Goal: Information Seeking & Learning: Learn about a topic

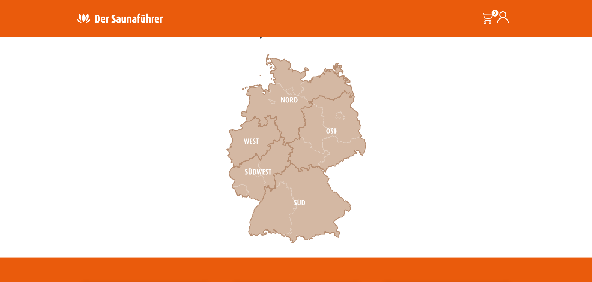
scroll to position [225, 0]
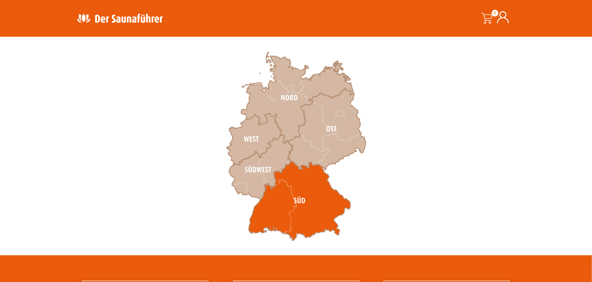
click at [281, 191] on icon at bounding box center [300, 201] width 102 height 80
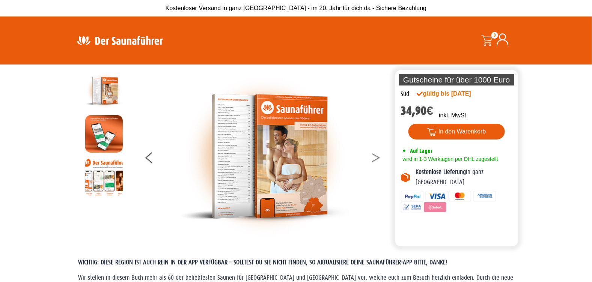
click at [374, 158] on button at bounding box center [380, 159] width 19 height 19
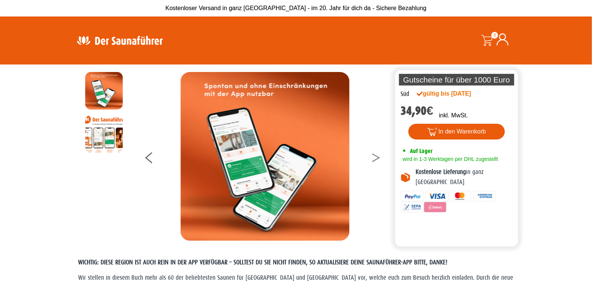
click at [374, 158] on button at bounding box center [380, 159] width 19 height 19
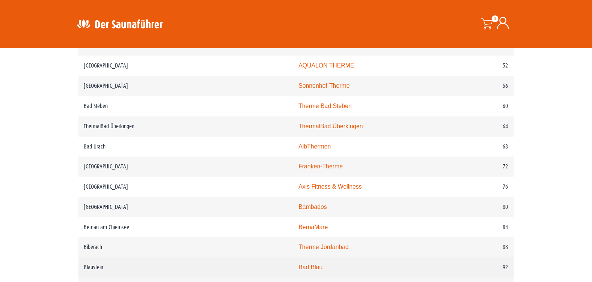
scroll to position [526, 0]
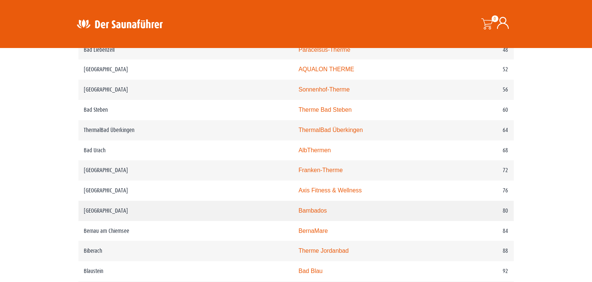
click at [298, 213] on link "Bambados" at bounding box center [312, 211] width 29 height 6
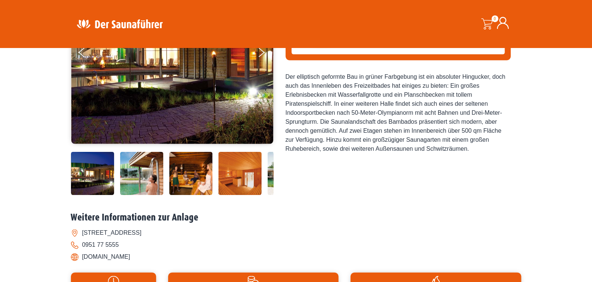
scroll to position [150, 0]
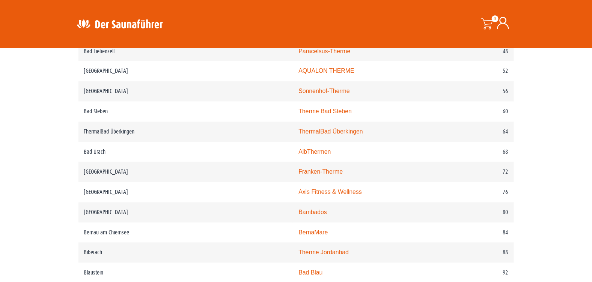
scroll to position [526, 0]
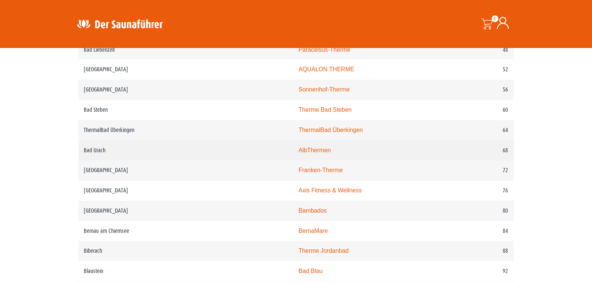
click at [298, 148] on link "AlbThermen" at bounding box center [314, 151] width 32 height 6
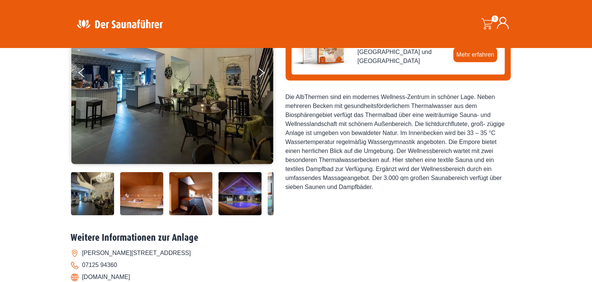
scroll to position [187, 0]
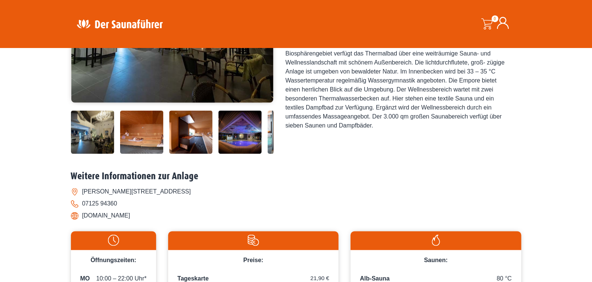
click at [250, 139] on img at bounding box center [240, 132] width 43 height 43
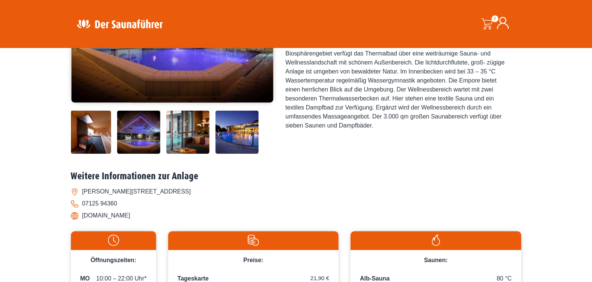
click at [189, 125] on img at bounding box center [187, 132] width 43 height 43
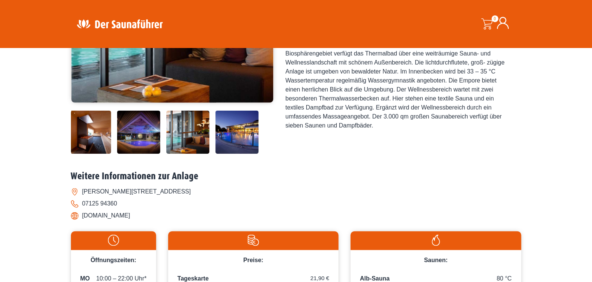
click at [229, 121] on img at bounding box center [237, 132] width 43 height 43
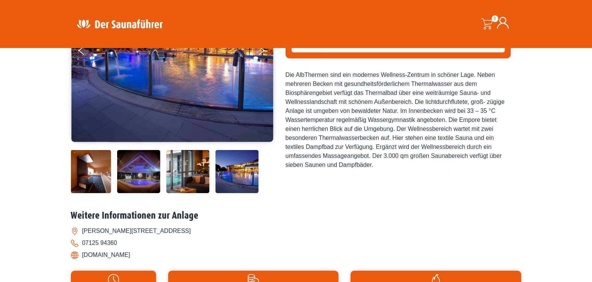
scroll to position [0, 0]
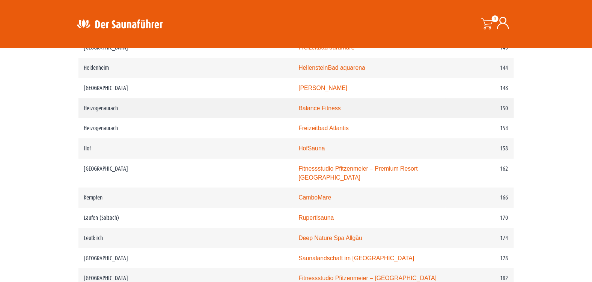
scroll to position [1051, 0]
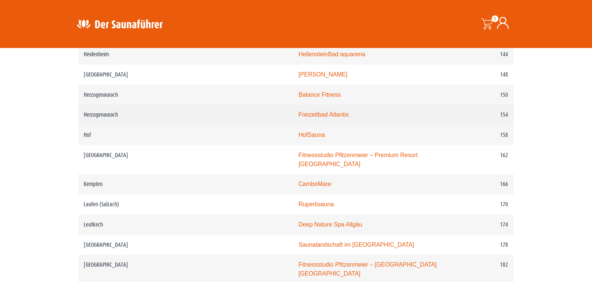
click at [298, 116] on link "Freizeitbad Atlantis" at bounding box center [323, 115] width 50 height 6
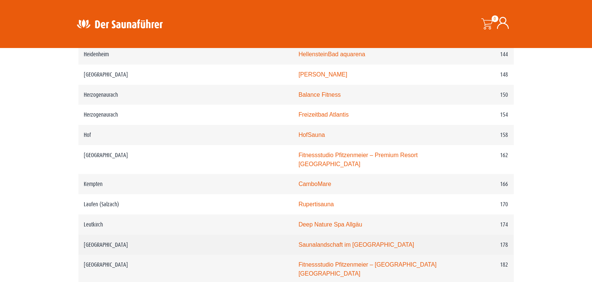
click at [298, 242] on link "Saunalandschaft im [GEOGRAPHIC_DATA]" at bounding box center [356, 245] width 116 height 6
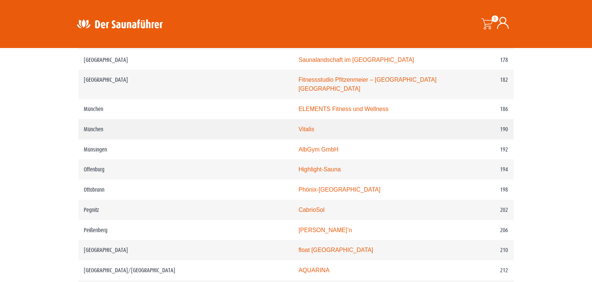
scroll to position [1239, 0]
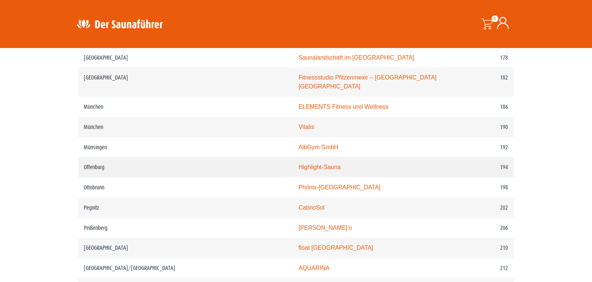
click at [298, 164] on link "Highlight-Sauna" at bounding box center [319, 167] width 42 height 6
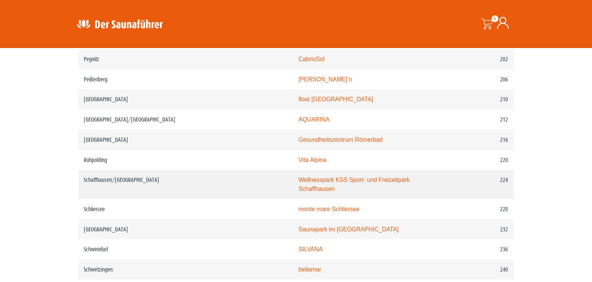
scroll to position [1389, 0]
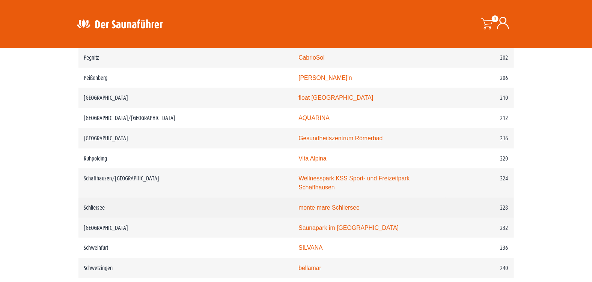
click at [298, 205] on link "monte mare Schliersee" at bounding box center [328, 208] width 61 height 6
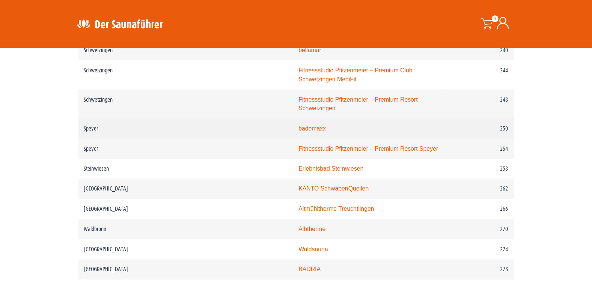
scroll to position [1614, 0]
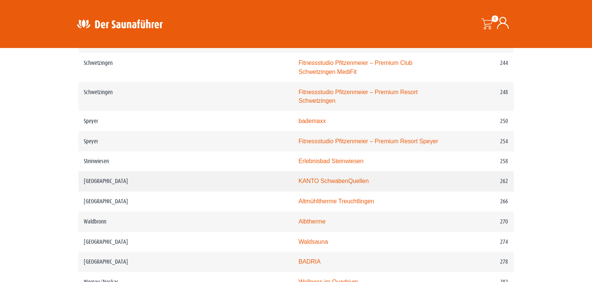
click at [298, 178] on link "KANTO SchwabenQuellen" at bounding box center [333, 181] width 70 height 6
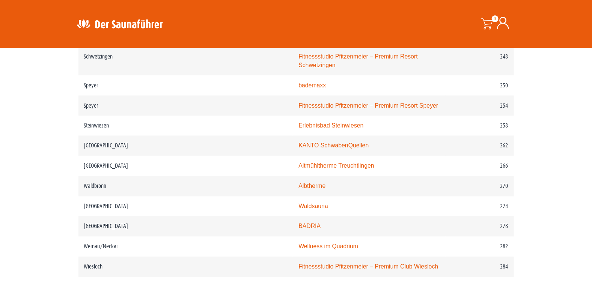
scroll to position [1652, 0]
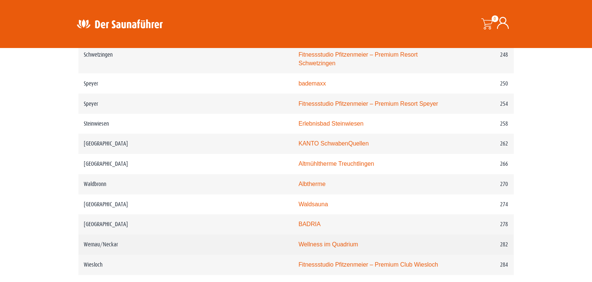
click at [298, 242] on link "Wellness im Quadrium" at bounding box center [328, 245] width 60 height 6
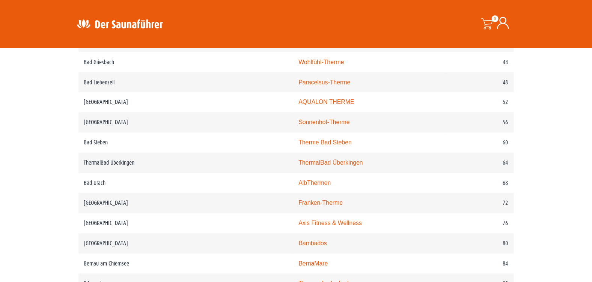
scroll to position [488, 0]
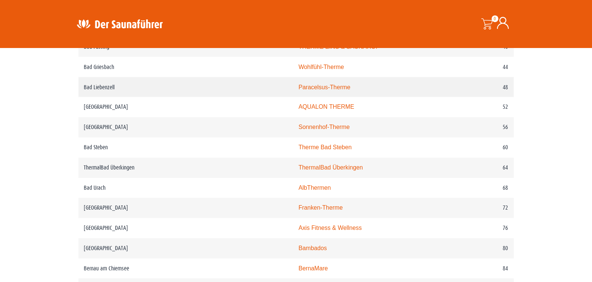
click at [298, 86] on link "Paracelsus-Therme" at bounding box center [324, 87] width 52 height 6
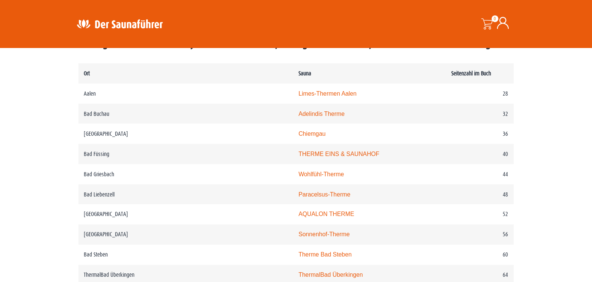
scroll to position [375, 0]
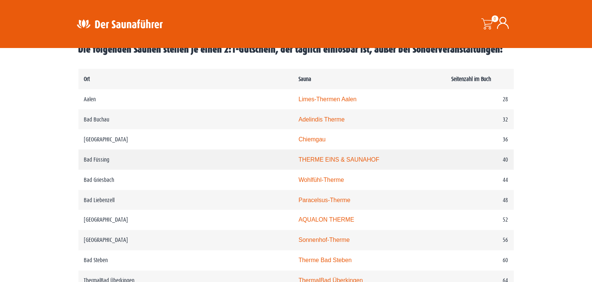
click at [298, 160] on link "THERME EINS & SAUNAHOF" at bounding box center [338, 160] width 81 height 6
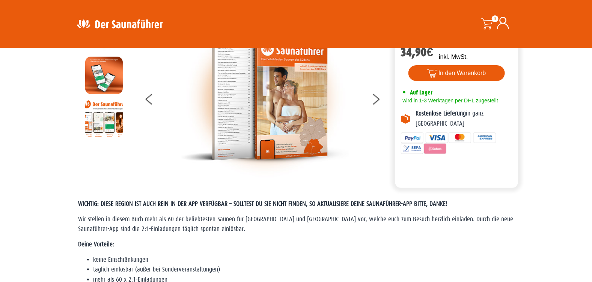
scroll to position [0, 0]
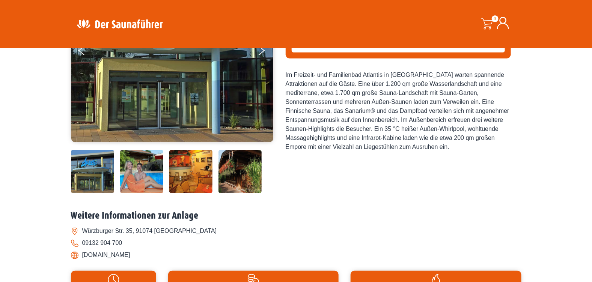
scroll to position [150, 0]
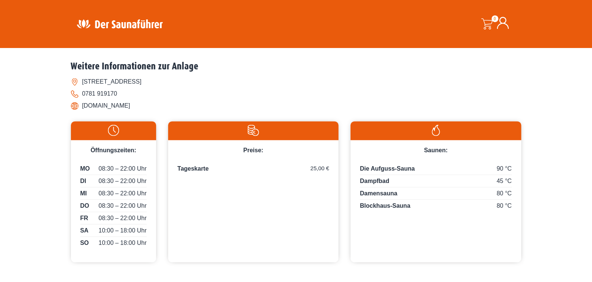
scroll to position [300, 0]
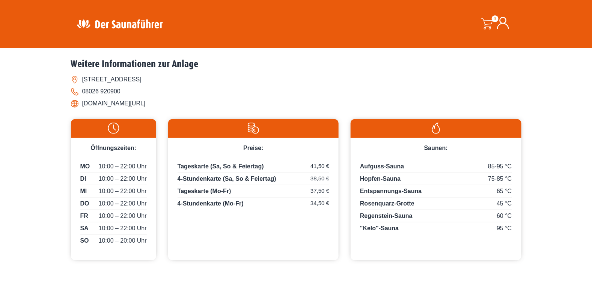
scroll to position [375, 0]
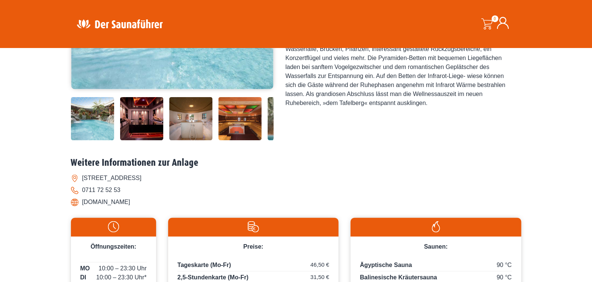
scroll to position [225, 0]
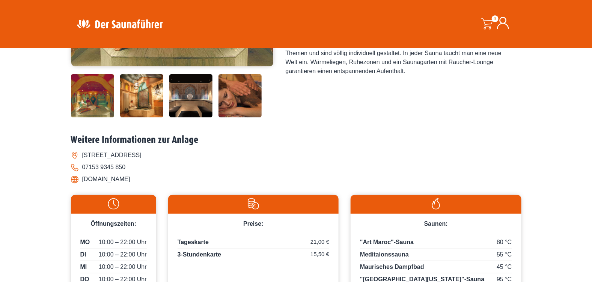
scroll to position [375, 0]
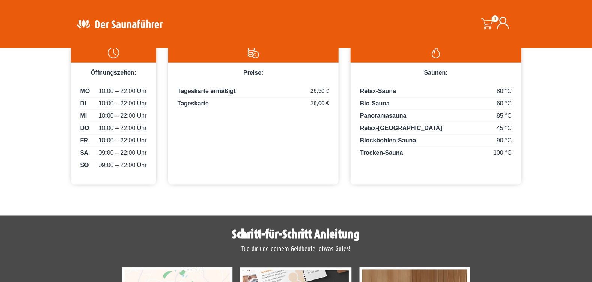
scroll to position [187, 0]
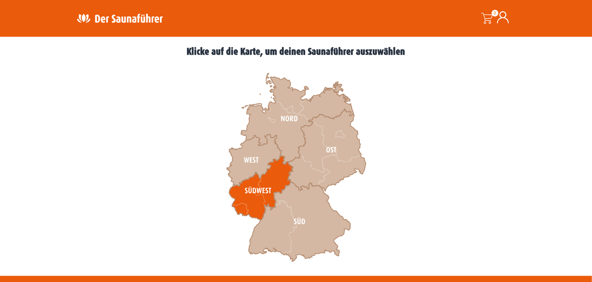
click at [261, 184] on icon at bounding box center [261, 188] width 64 height 65
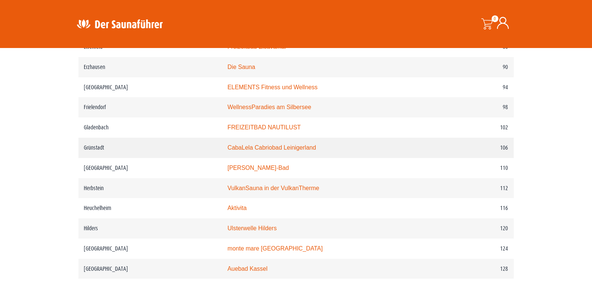
scroll to position [751, 0]
click at [291, 185] on link "VulkanSauna in der VulkanTherme" at bounding box center [274, 188] width 92 height 6
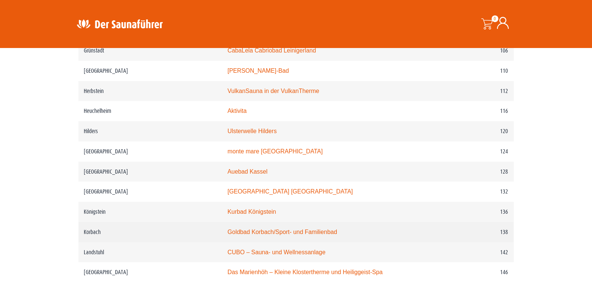
scroll to position [864, 0]
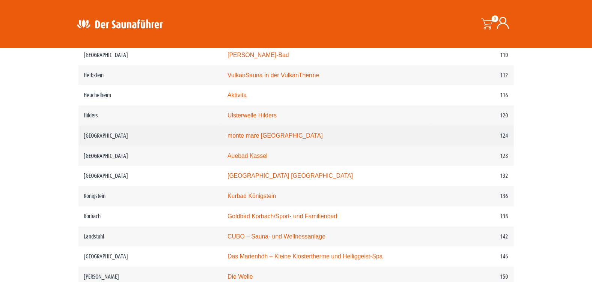
click at [247, 133] on link "monte mare Kaiserslautern" at bounding box center [275, 136] width 95 height 6
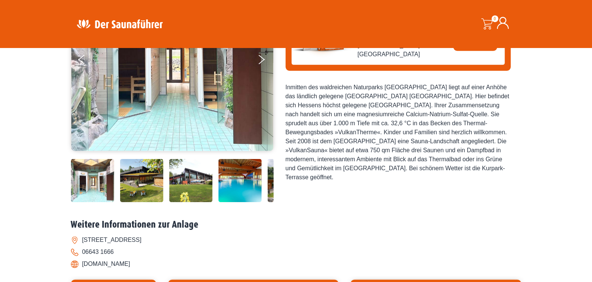
scroll to position [300, 0]
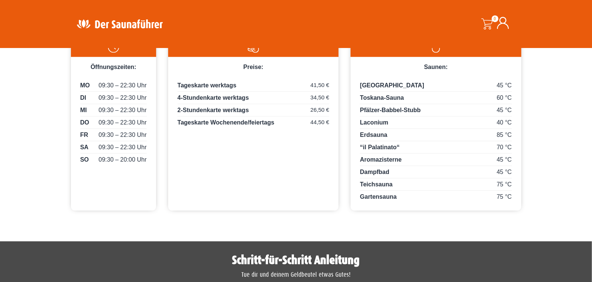
scroll to position [225, 0]
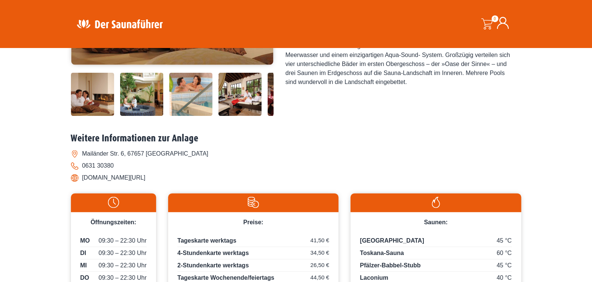
drag, startPoint x: 161, startPoint y: 179, endPoint x: 101, endPoint y: 177, distance: 60.1
click at [101, 177] on li "[DOMAIN_NAME][URL]" at bounding box center [296, 178] width 451 height 12
drag, startPoint x: 101, startPoint y: 177, endPoint x: 74, endPoint y: 178, distance: 27.4
click at [74, 178] on li "[DOMAIN_NAME][URL]" at bounding box center [296, 178] width 451 height 12
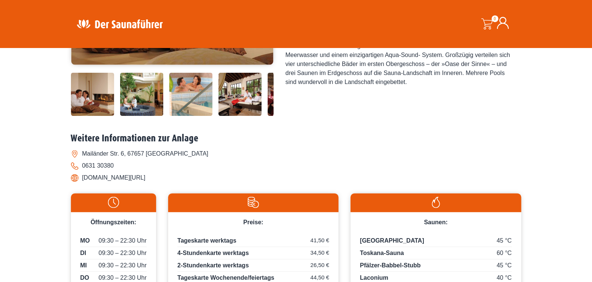
click at [190, 190] on div "Öffnungszeiten: MO 09:30 – 22:30 Uhr DI 09:30 – 22:30 Uhr MI 09:30 – 22:30 Uhr …" at bounding box center [296, 277] width 451 height 179
drag, startPoint x: 184, startPoint y: 179, endPoint x: 82, endPoint y: 179, distance: 102.1
click at [82, 179] on li "[DOMAIN_NAME][URL]" at bounding box center [296, 178] width 451 height 12
drag, startPoint x: 82, startPoint y: 179, endPoint x: 89, endPoint y: 176, distance: 7.2
copy li "[DOMAIN_NAME][URL]"
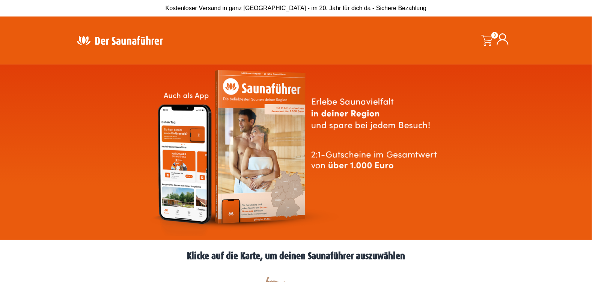
scroll to position [187, 0]
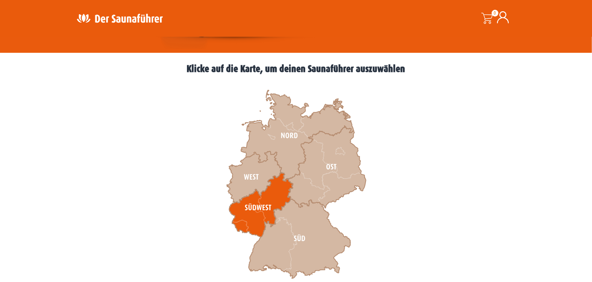
click at [270, 211] on icon at bounding box center [261, 205] width 64 height 65
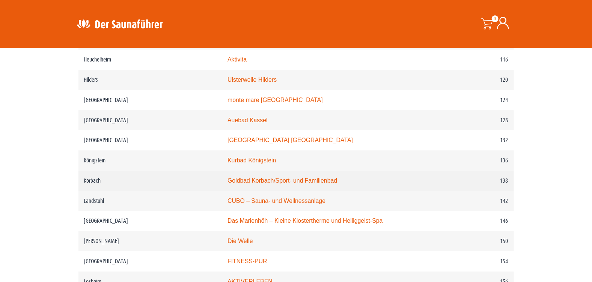
scroll to position [901, 0]
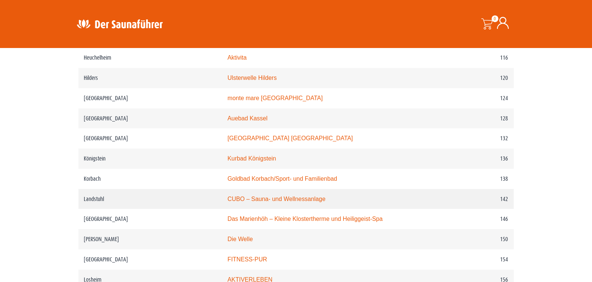
click at [265, 198] on link "CUBO – Sauna- und Wellnessanlage" at bounding box center [277, 199] width 98 height 6
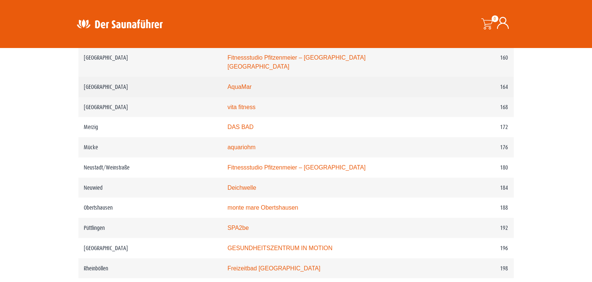
scroll to position [1164, 0]
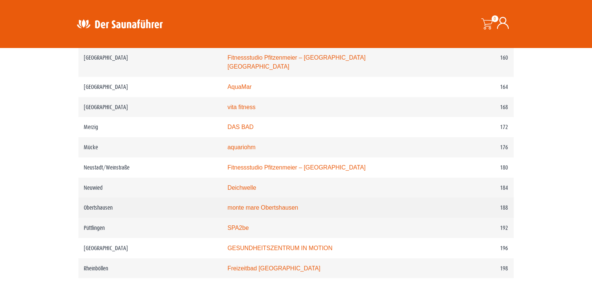
click at [256, 205] on link "monte mare Obertshausen" at bounding box center [263, 208] width 71 height 6
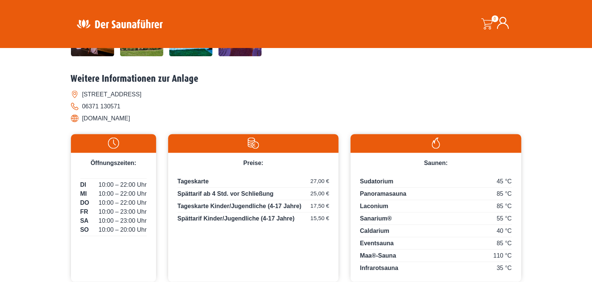
scroll to position [263, 0]
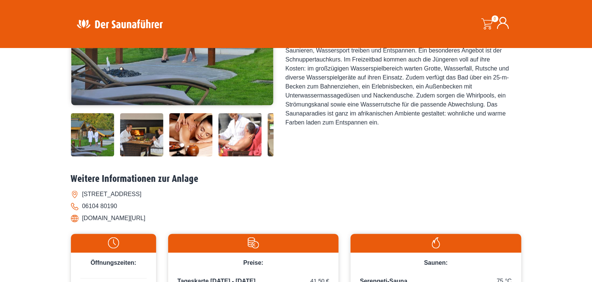
scroll to position [187, 0]
